Goal: Find specific page/section: Find specific page/section

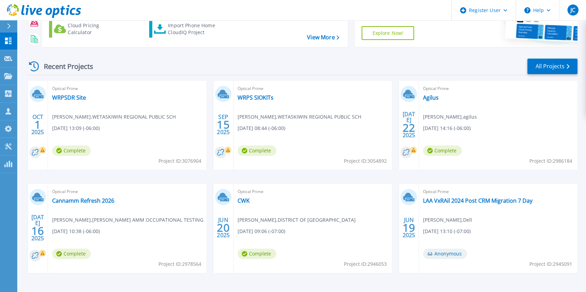
scroll to position [90, 0]
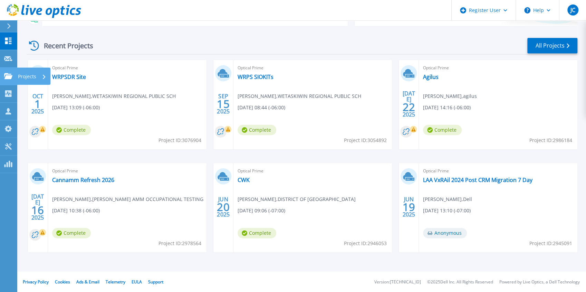
drag, startPoint x: 6, startPoint y: 78, endPoint x: 7, endPoint y: 82, distance: 4.7
click at [6, 78] on icon at bounding box center [8, 76] width 8 height 6
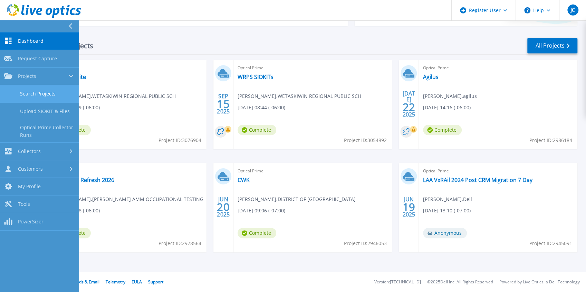
click at [11, 93] on link "Search Projects" at bounding box center [39, 94] width 79 height 18
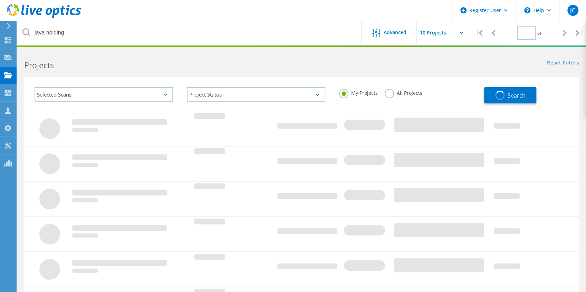
type input "1"
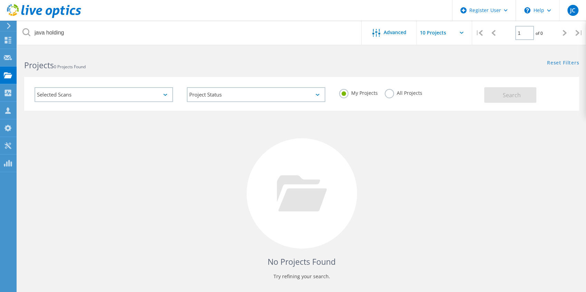
click at [377, 99] on div "My Projects All Projects" at bounding box center [408, 93] width 152 height 26
drag, startPoint x: 405, startPoint y: 93, endPoint x: 411, endPoint y: 95, distance: 7.0
click at [405, 93] on label "All Projects" at bounding box center [404, 92] width 38 height 7
click at [0, 0] on input "All Projects" at bounding box center [0, 0] width 0 height 0
click at [529, 100] on button "Search" at bounding box center [510, 95] width 52 height 16
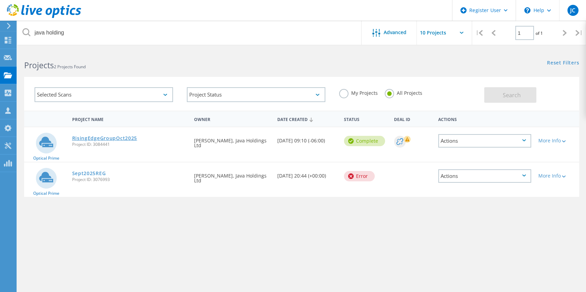
click at [127, 140] on link "RisingEdgeGroupOct2025" at bounding box center [104, 138] width 65 height 5
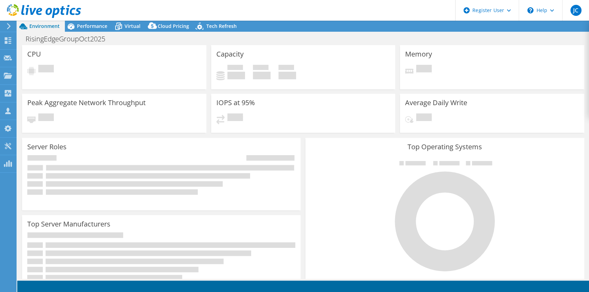
select select "Canada"
select select "CAD"
